Goal: Task Accomplishment & Management: Manage account settings

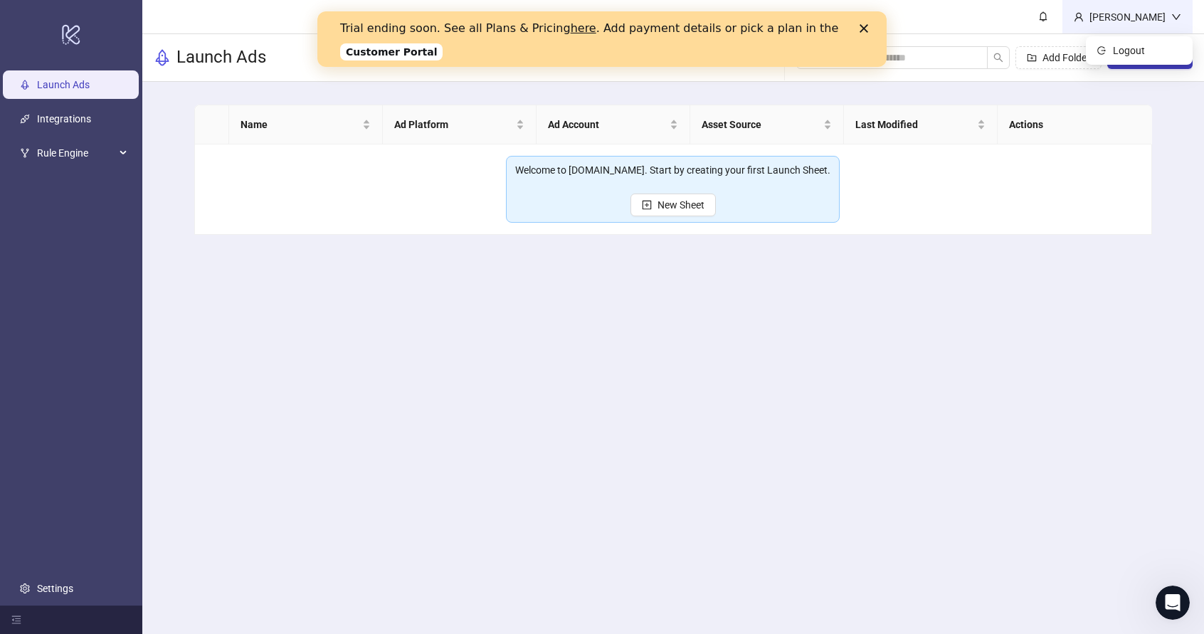
click at [1147, 25] on div "[PERSON_NAME]" at bounding box center [1127, 16] width 130 height 33
click at [1130, 45] on span "Logout" at bounding box center [1147, 51] width 68 height 16
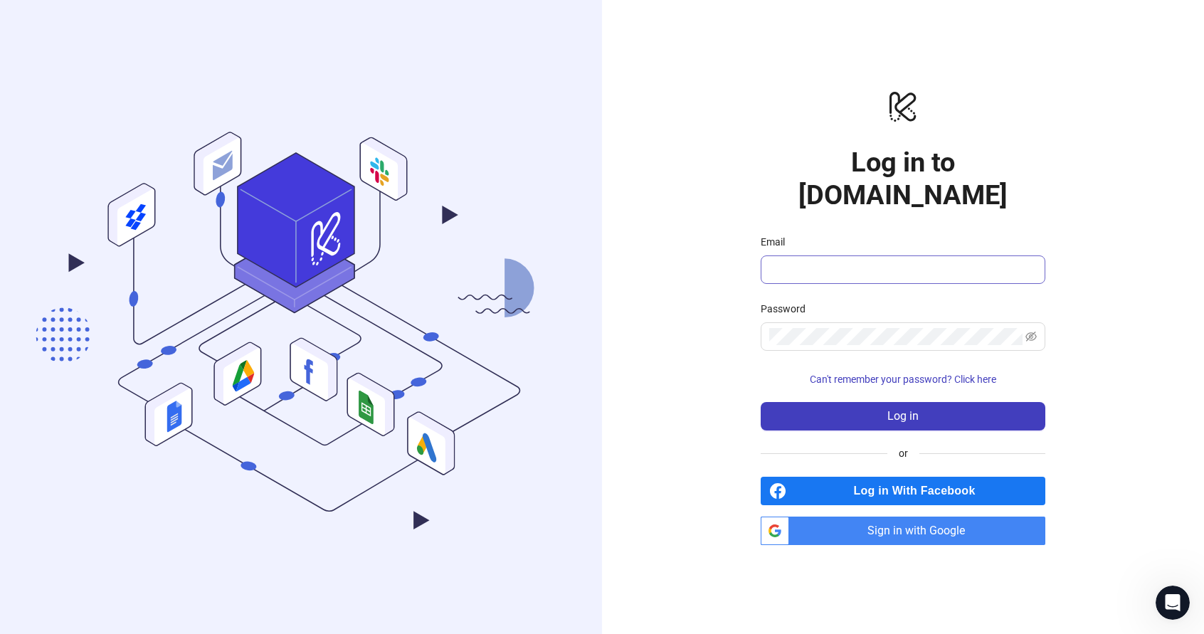
click at [864, 265] on span at bounding box center [902, 269] width 285 height 28
click at [863, 261] on input "Email" at bounding box center [901, 269] width 265 height 17
type input "**********"
click at [863, 322] on span at bounding box center [902, 336] width 285 height 28
click at [760, 402] on button "Log in" at bounding box center [902, 416] width 285 height 28
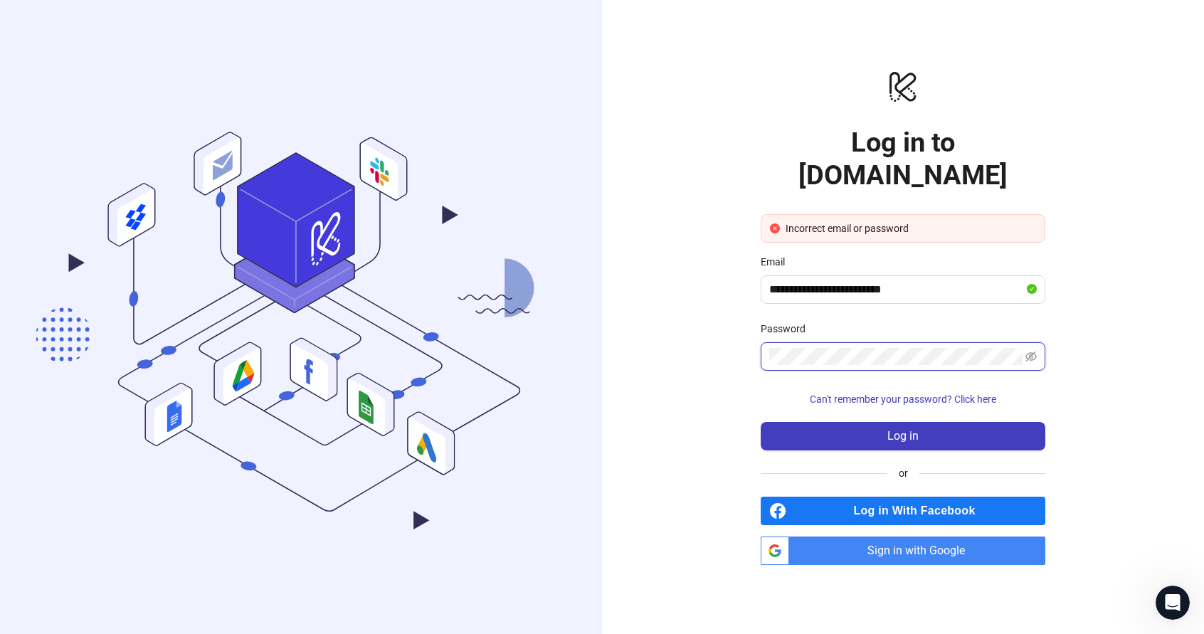
click at [760, 422] on button "Log in" at bounding box center [902, 436] width 285 height 28
click at [1032, 350] on span at bounding box center [902, 356] width 285 height 28
click at [1032, 351] on icon "eye-invisible" at bounding box center [1030, 356] width 11 height 10
click at [927, 536] on span "Sign in with Google" at bounding box center [920, 550] width 250 height 28
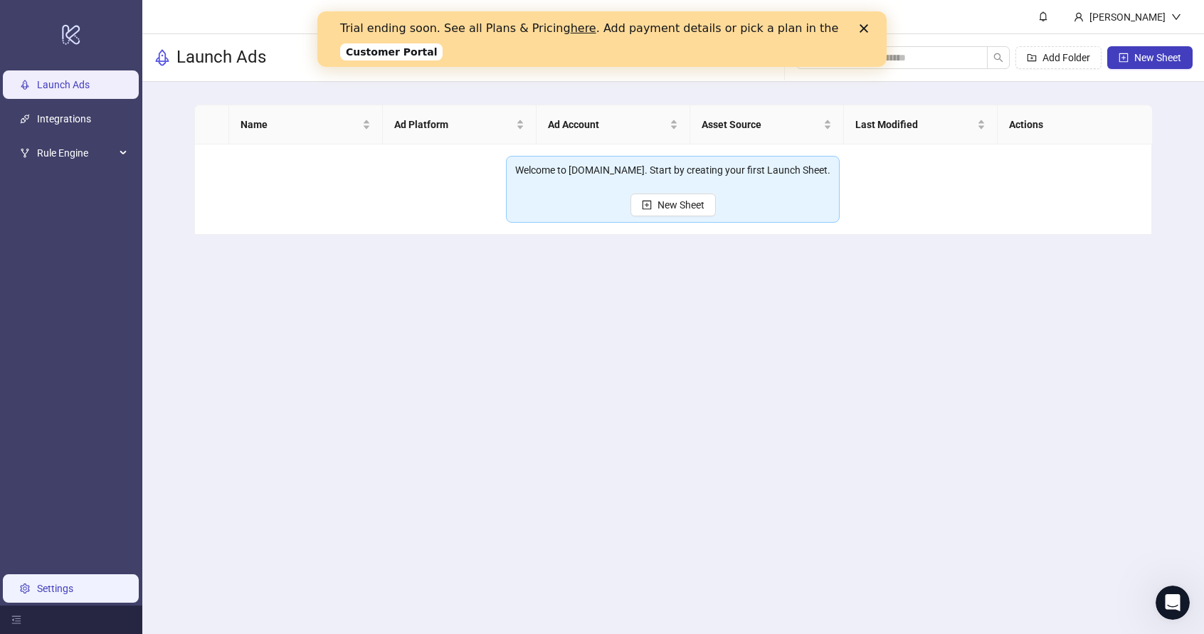
click at [37, 594] on link "Settings" at bounding box center [55, 588] width 36 height 11
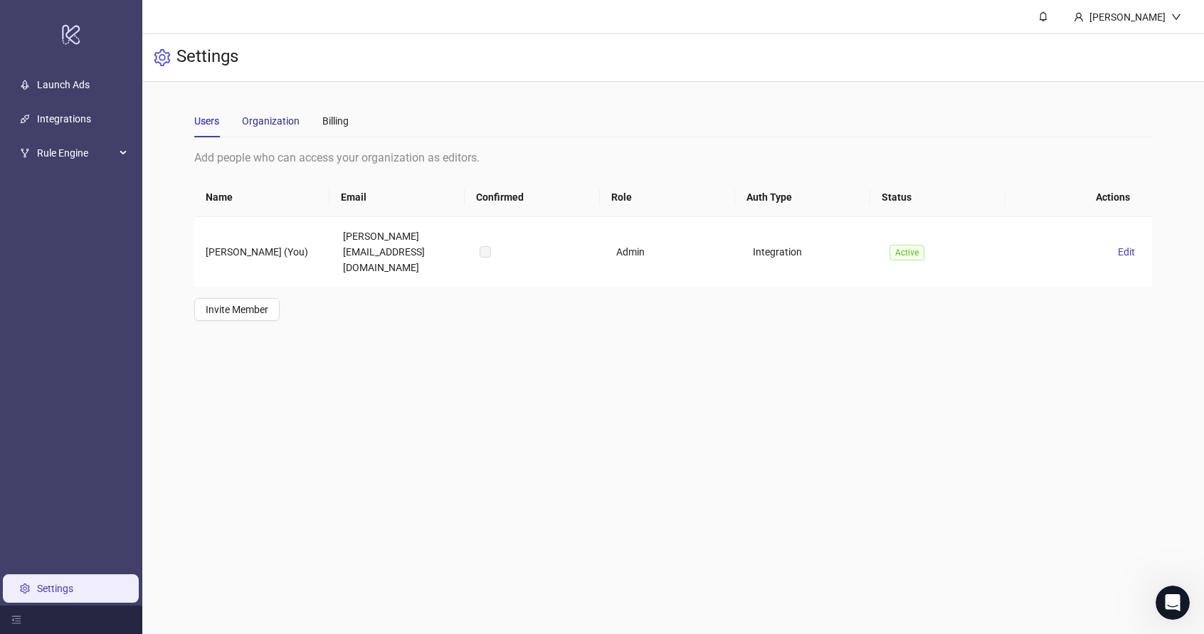
click at [283, 125] on div "Organization" at bounding box center [271, 121] width 58 height 16
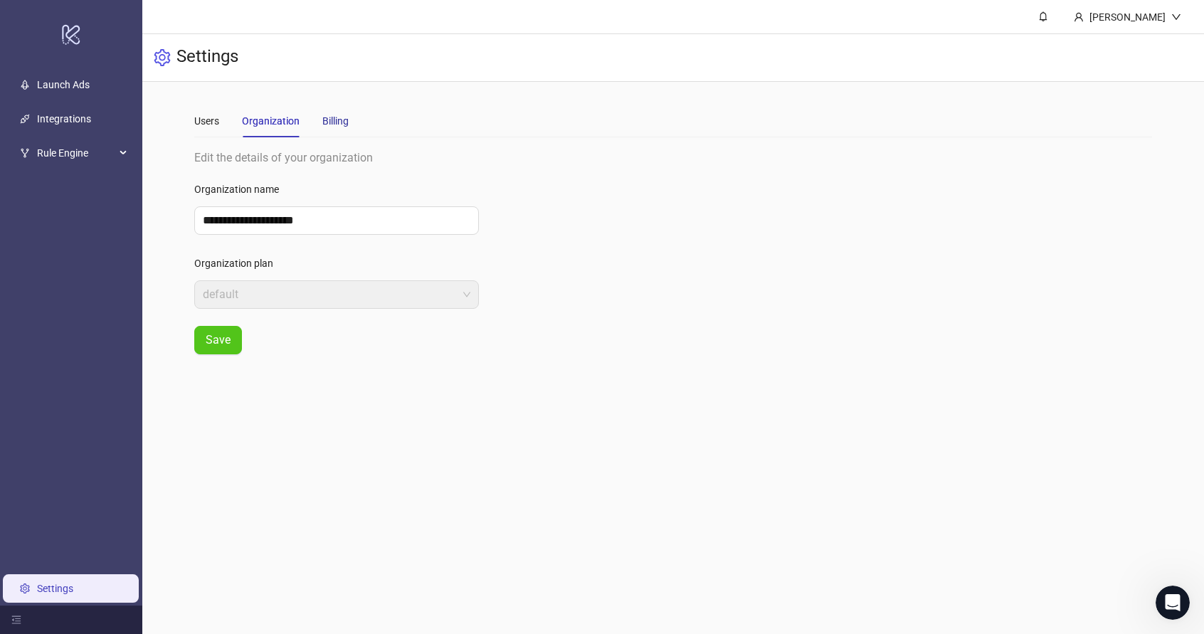
click at [337, 124] on div "Billing" at bounding box center [335, 121] width 26 height 16
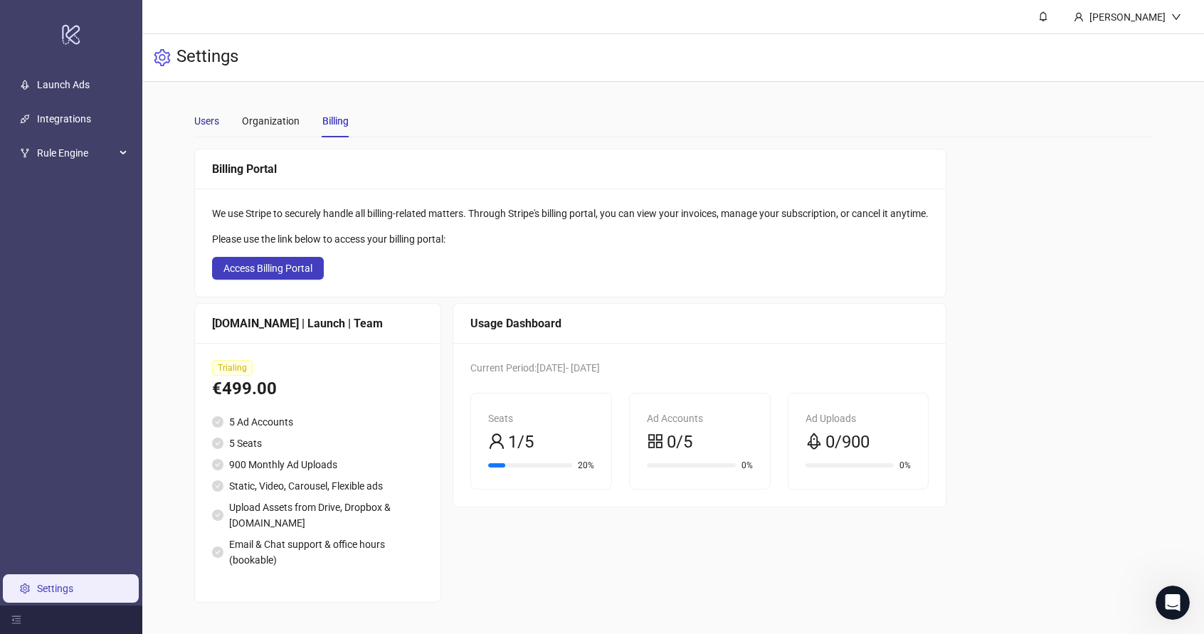
click at [211, 126] on div "Users" at bounding box center [206, 121] width 25 height 16
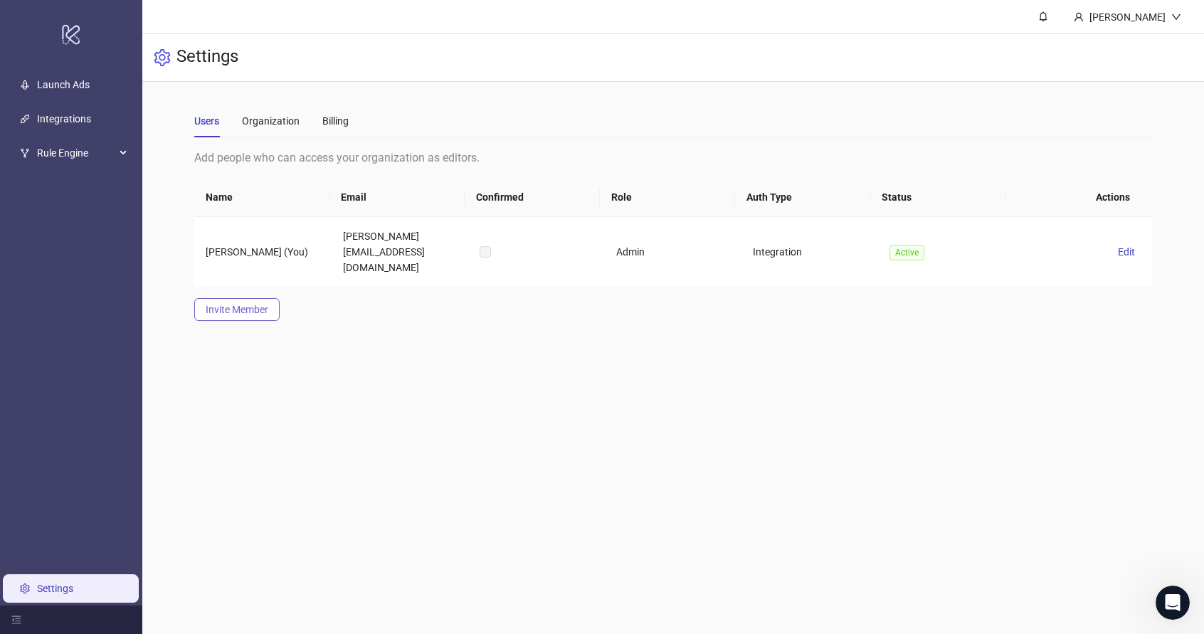
click at [250, 304] on span "Invite Member" at bounding box center [237, 309] width 63 height 11
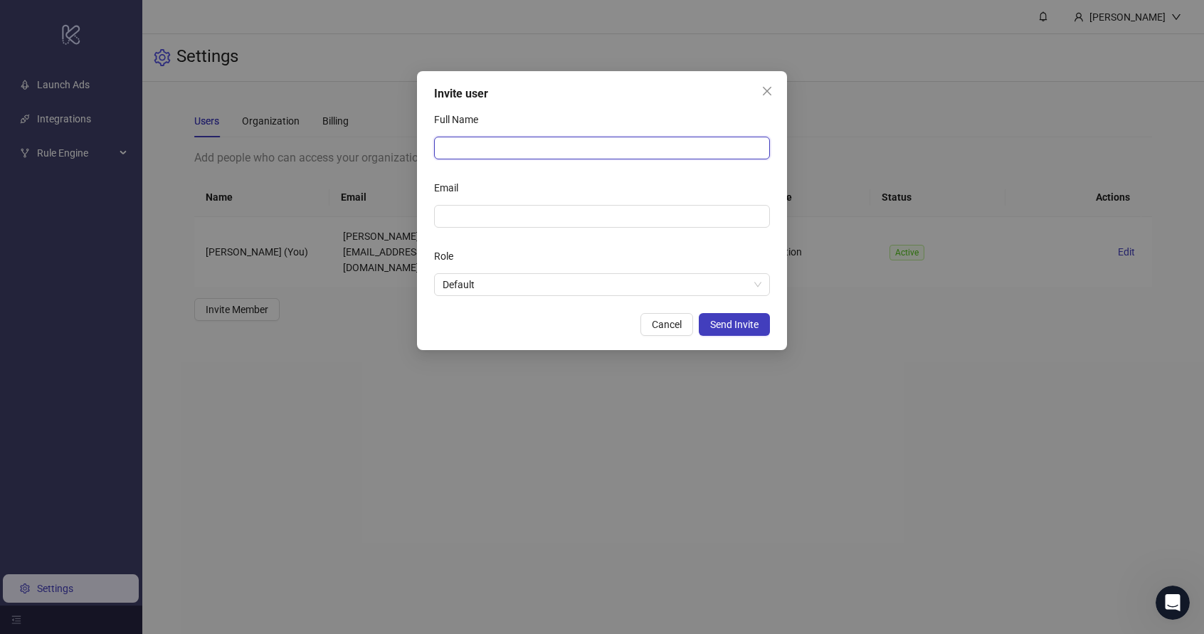
click at [483, 144] on input "Full Name" at bounding box center [602, 148] width 336 height 23
type input "**********"
click at [528, 280] on span "Default" at bounding box center [601, 284] width 319 height 21
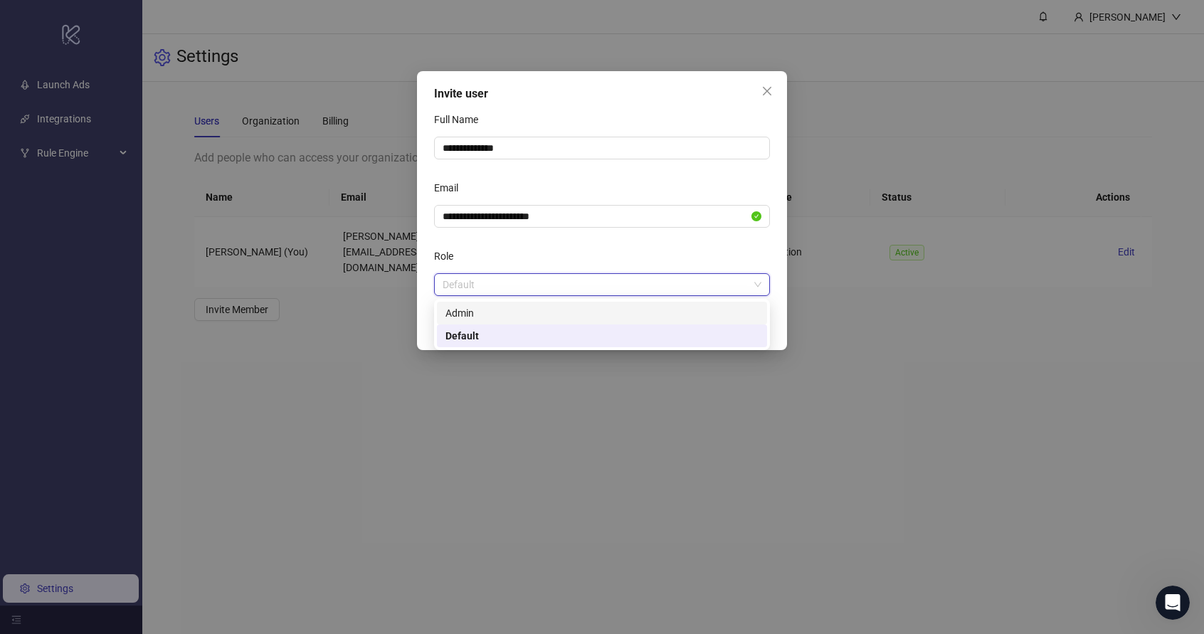
click at [532, 305] on div "Admin" at bounding box center [601, 313] width 313 height 16
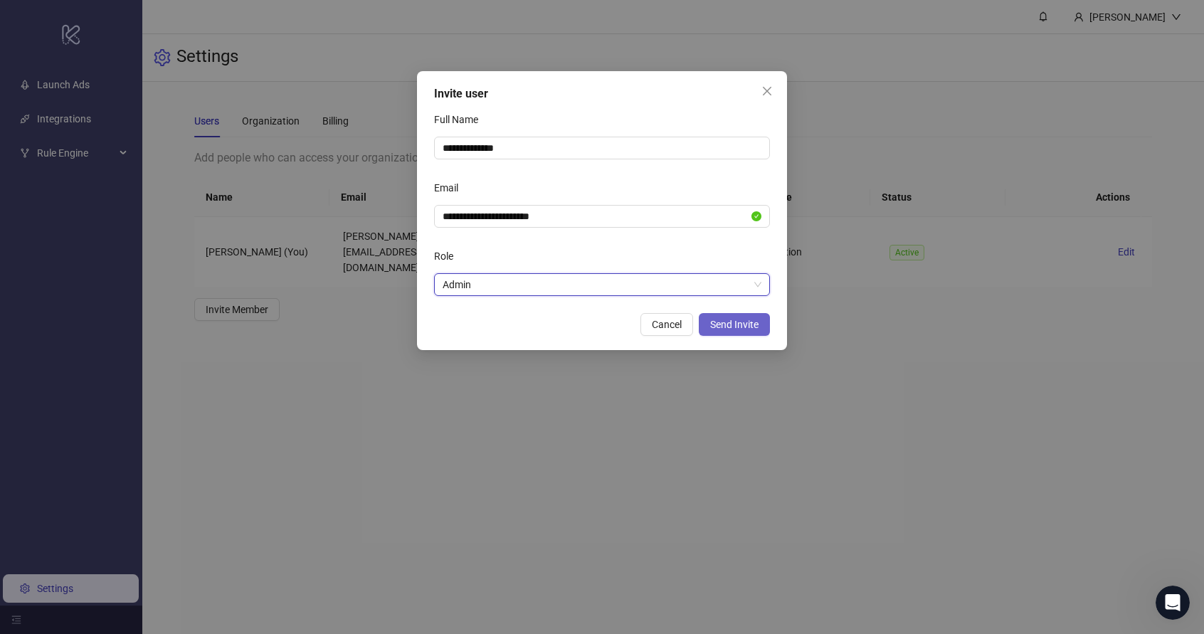
click at [716, 319] on span "Send Invite" at bounding box center [734, 324] width 48 height 11
